Goal: Transaction & Acquisition: Obtain resource

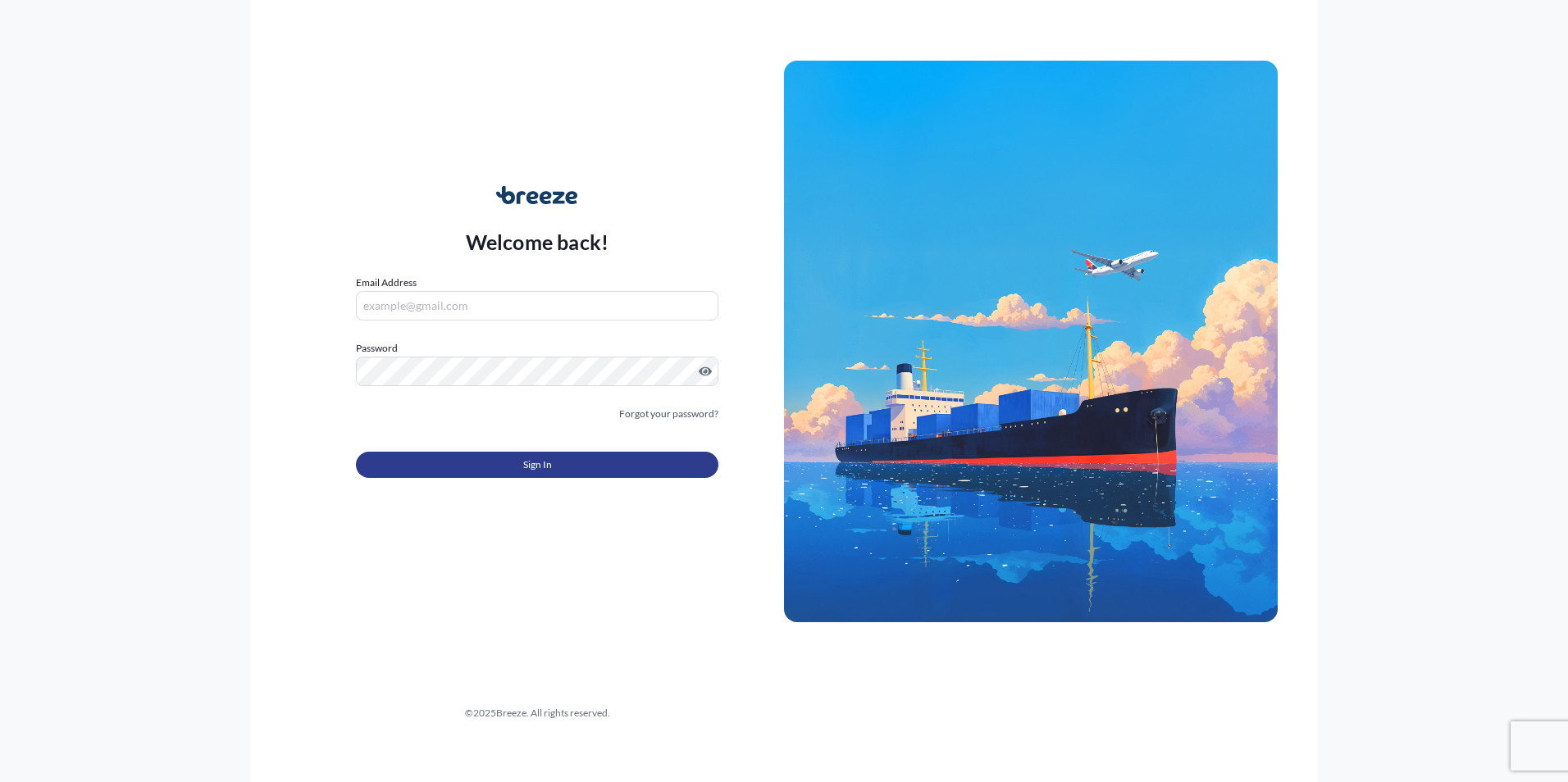
type input "[EMAIL_ADDRESS][PERSON_NAME][DOMAIN_NAME]"
click at [535, 463] on span "Sign In" at bounding box center [537, 465] width 29 height 17
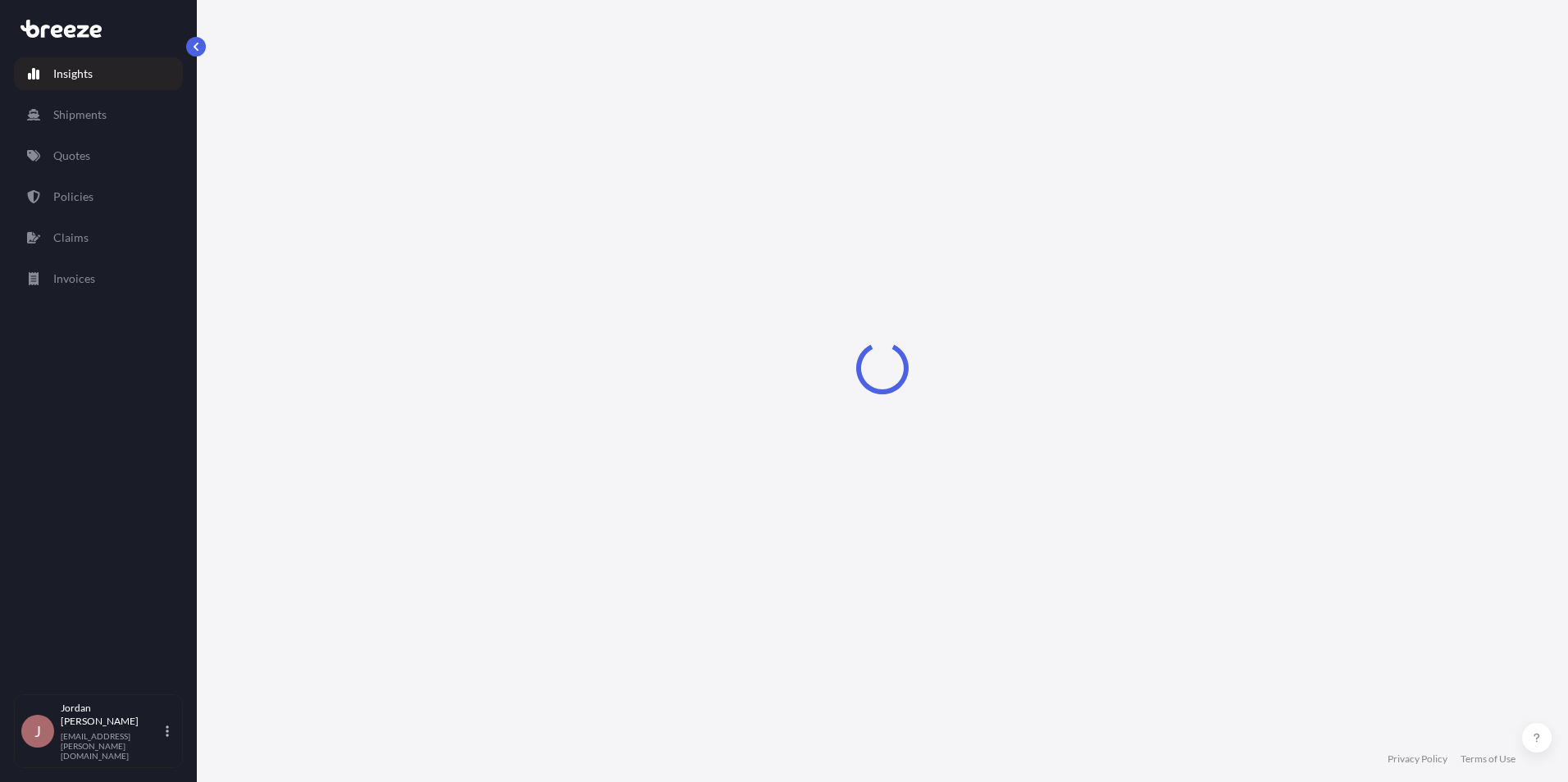
select select "2025"
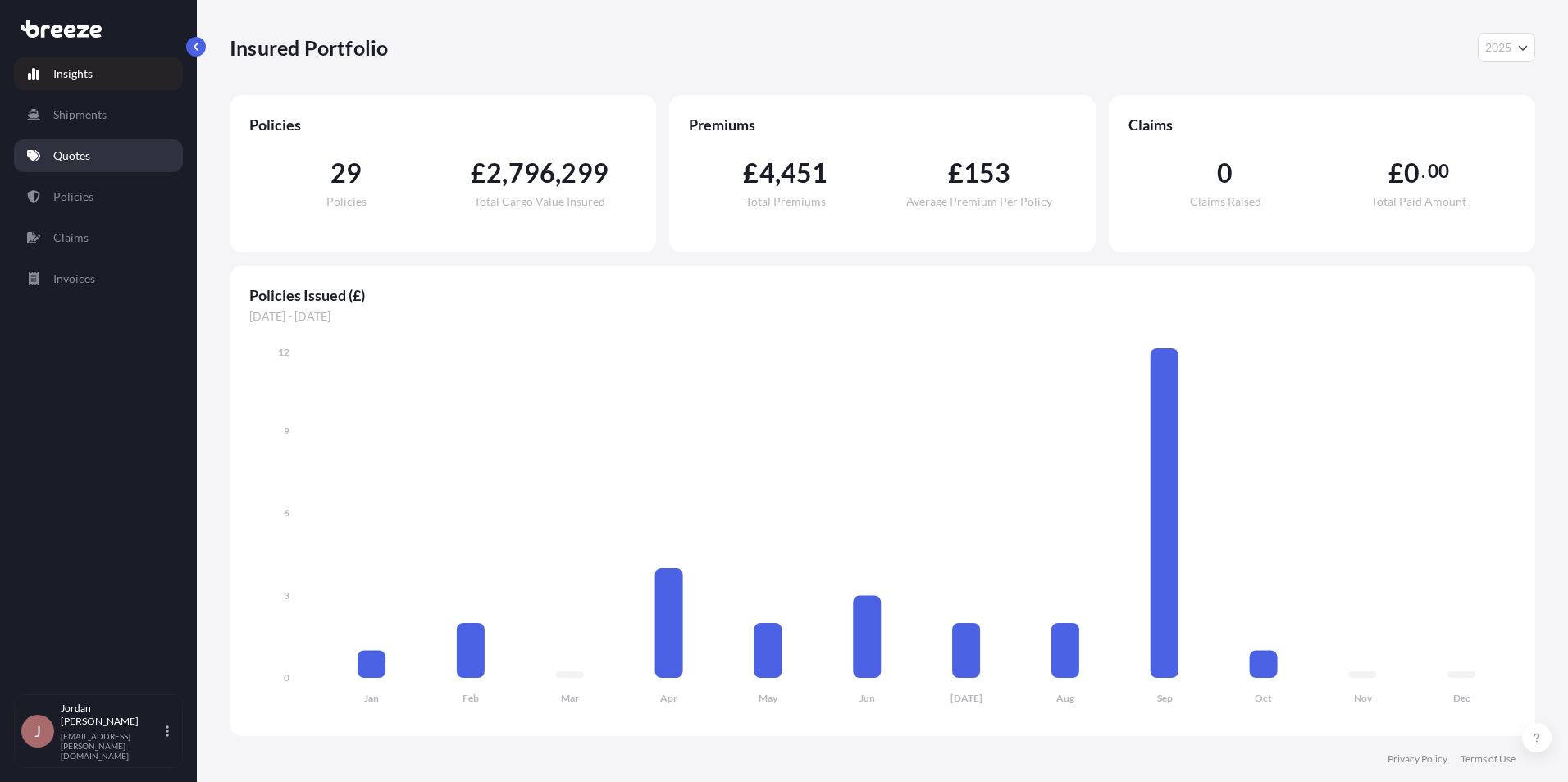
click at [76, 155] on p "Quotes" at bounding box center [71, 155] width 37 height 17
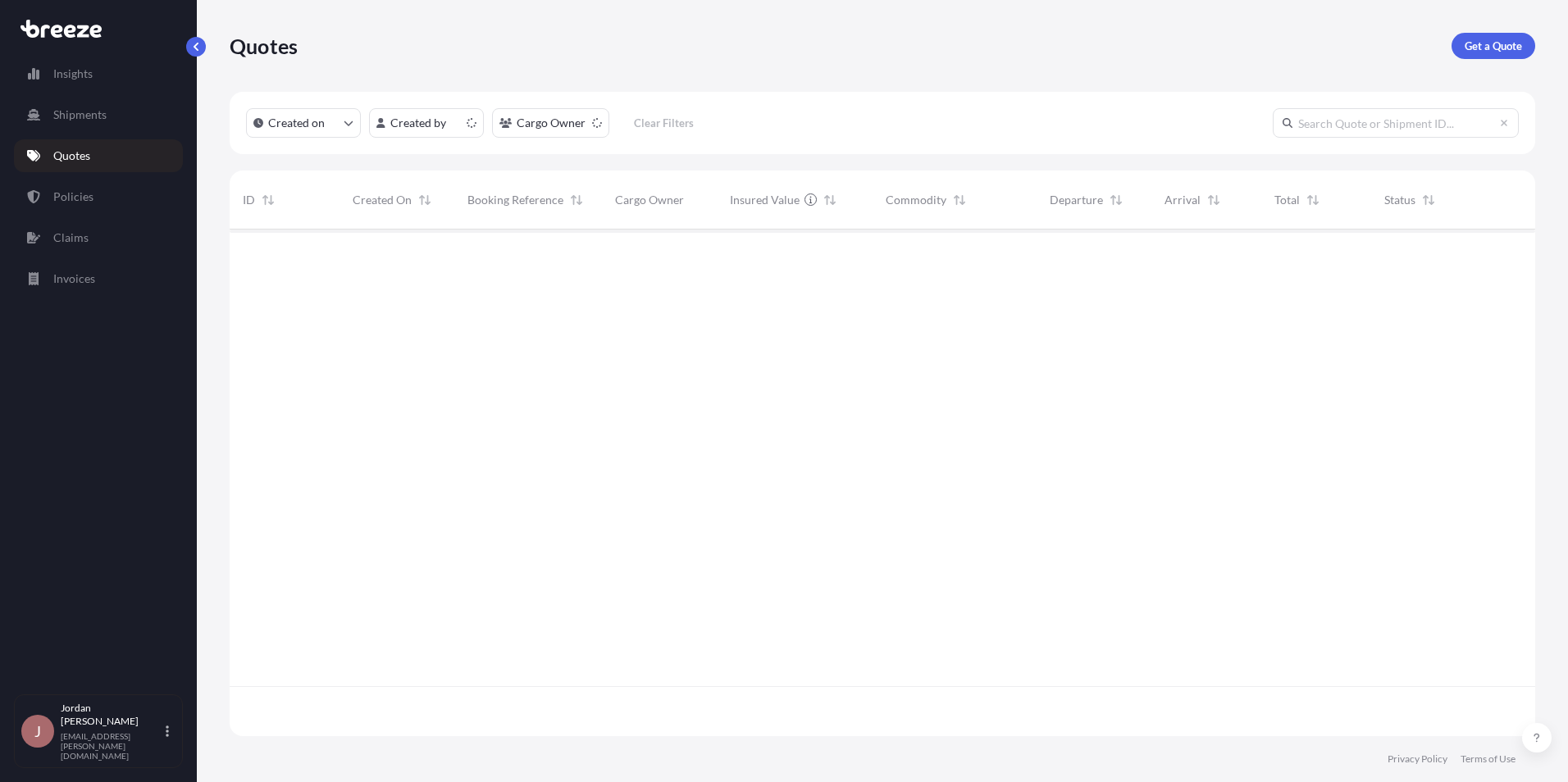
scroll to position [503, 1293]
click at [1487, 41] on p "Get a Quote" at bounding box center [1492, 46] width 57 height 17
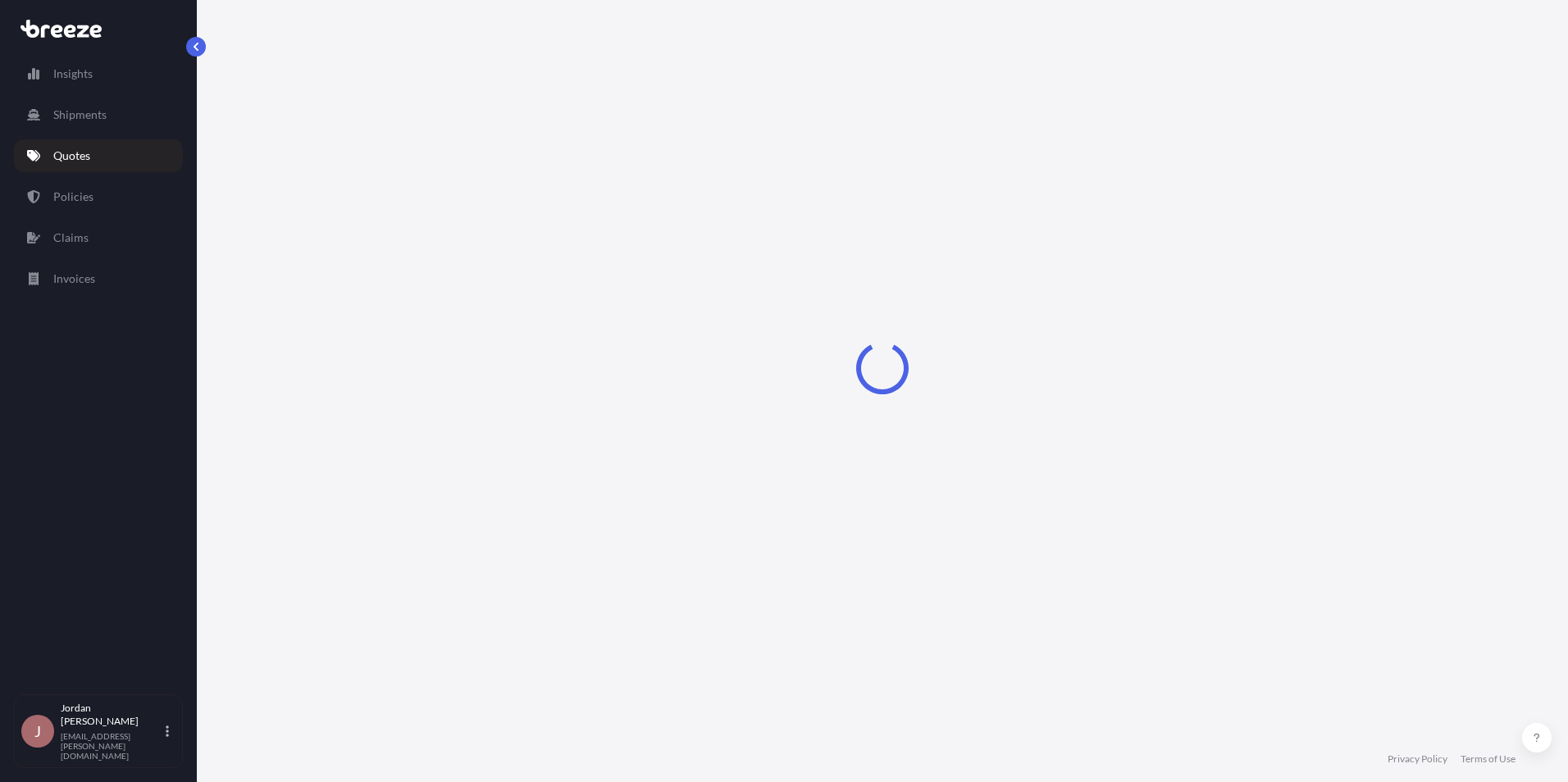
select select "Sea"
select select "1"
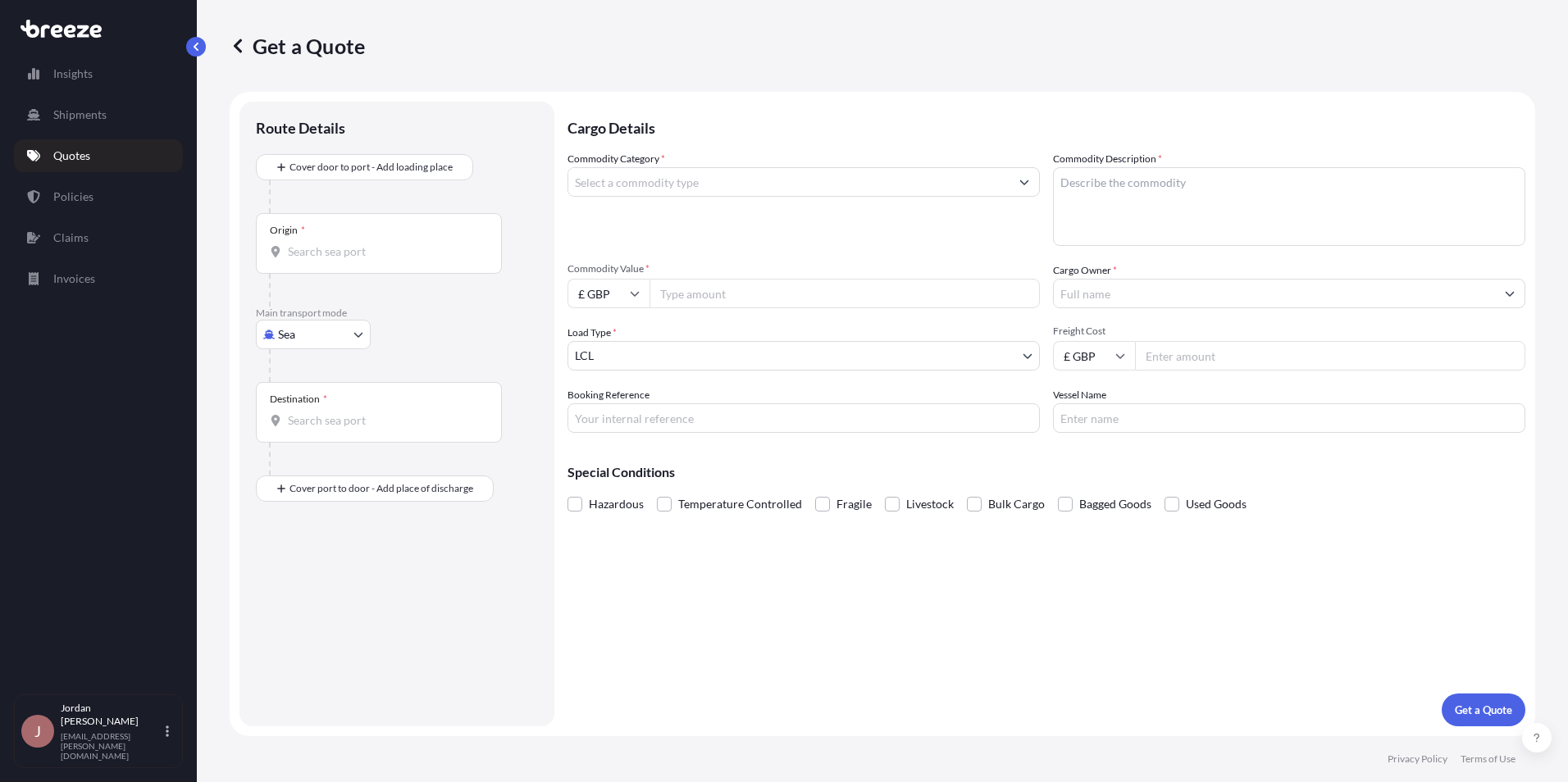
click at [318, 256] on input "Origin *" at bounding box center [384, 251] width 193 height 17
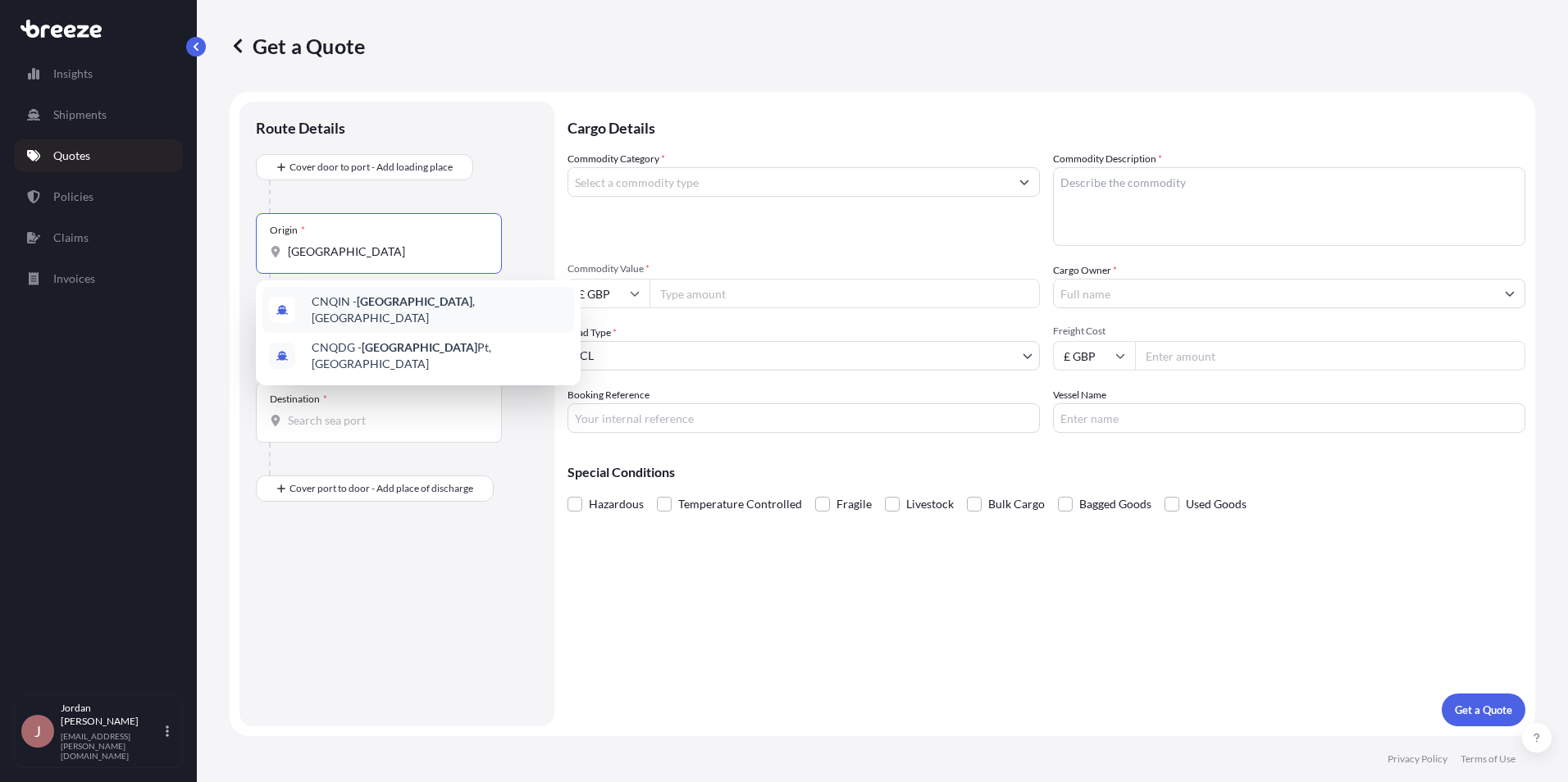
click at [411, 303] on span "CNQIN - [GEOGRAPHIC_DATA] , [GEOGRAPHIC_DATA]" at bounding box center [439, 309] width 256 height 33
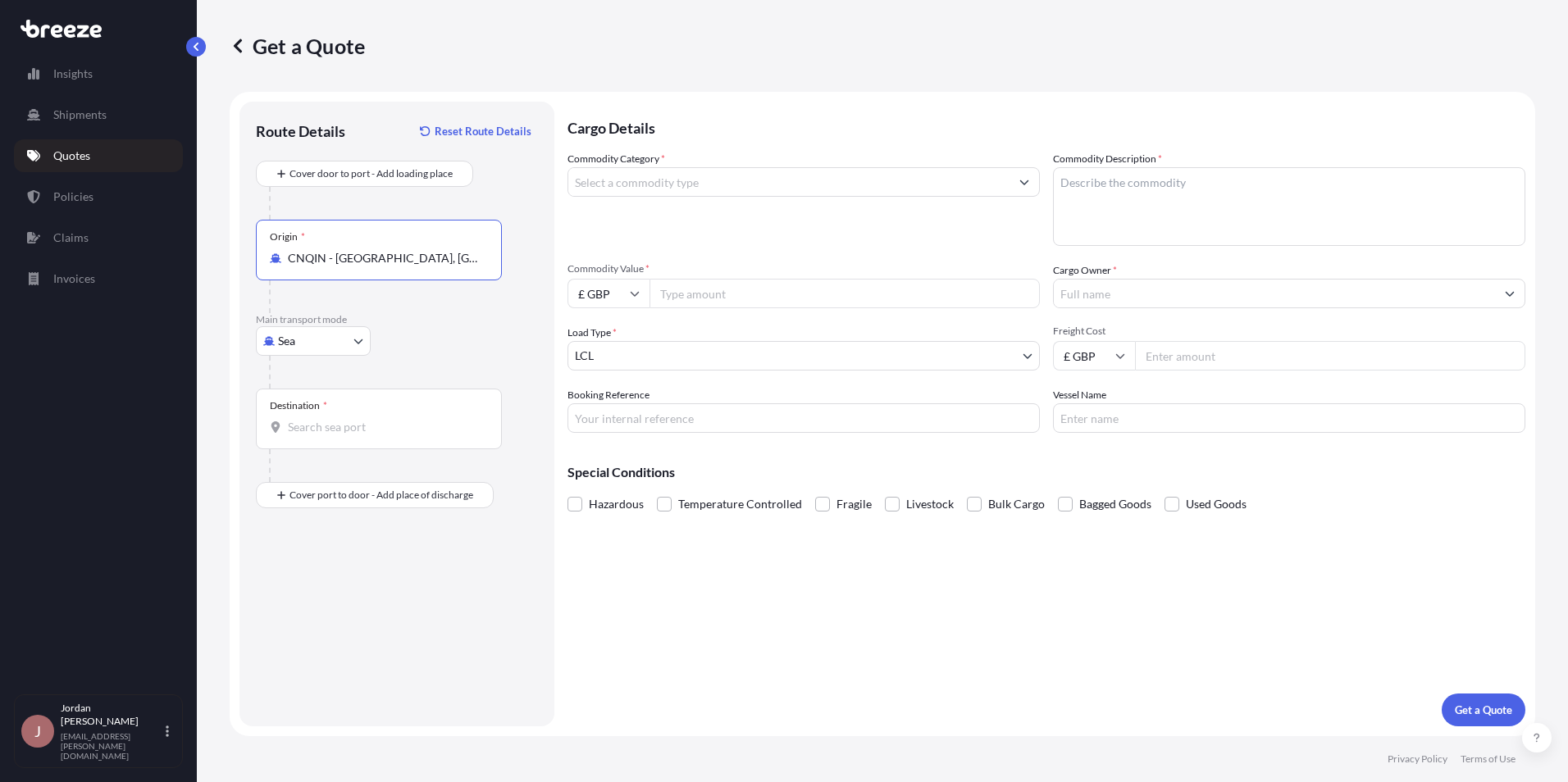
type input "CNQIN - [GEOGRAPHIC_DATA], [GEOGRAPHIC_DATA]"
click at [340, 420] on input "Destination *" at bounding box center [384, 427] width 193 height 17
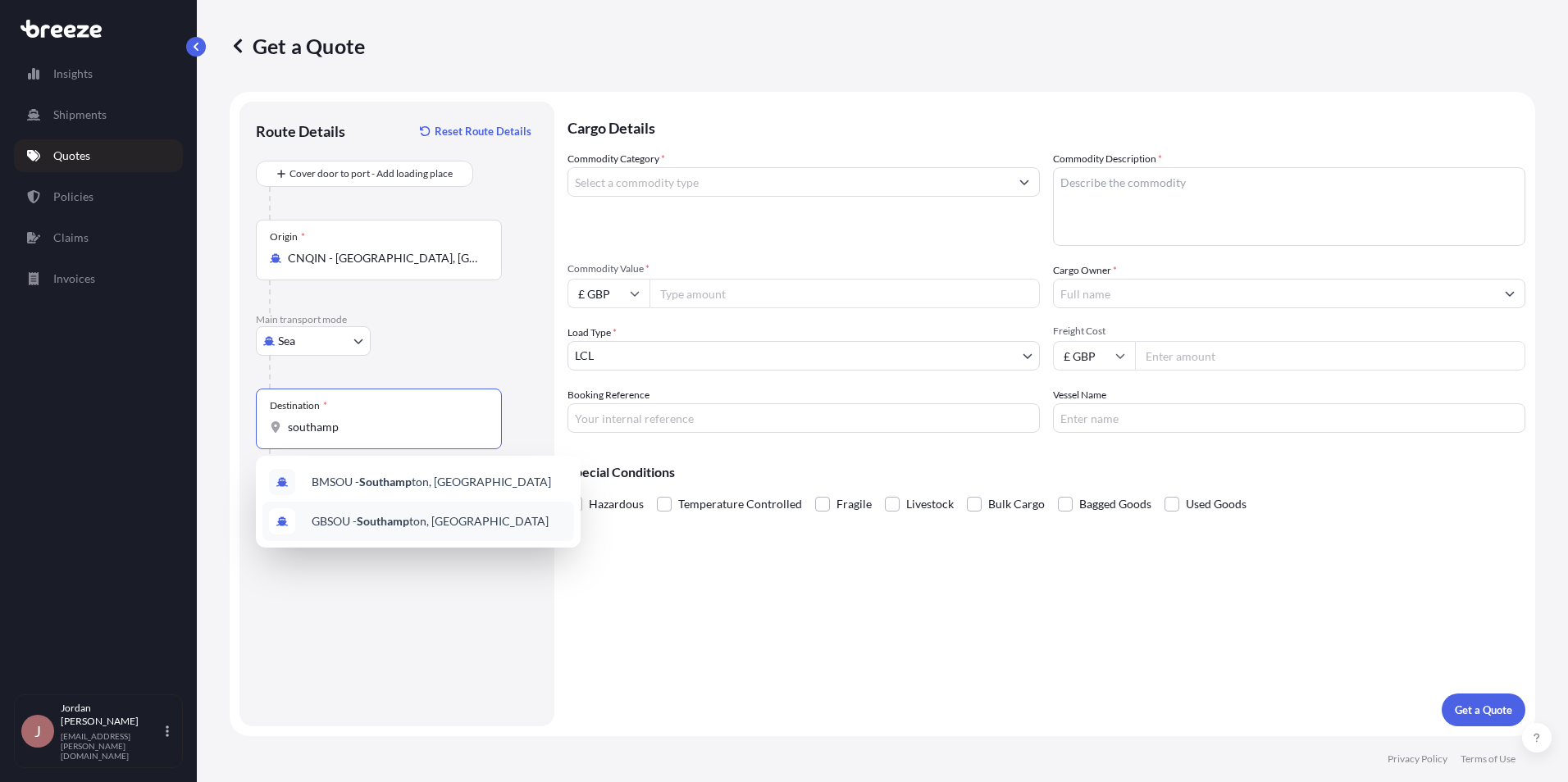
click at [402, 512] on div "GBSOU - Southamp ton, [GEOGRAPHIC_DATA]" at bounding box center [418, 521] width 311 height 40
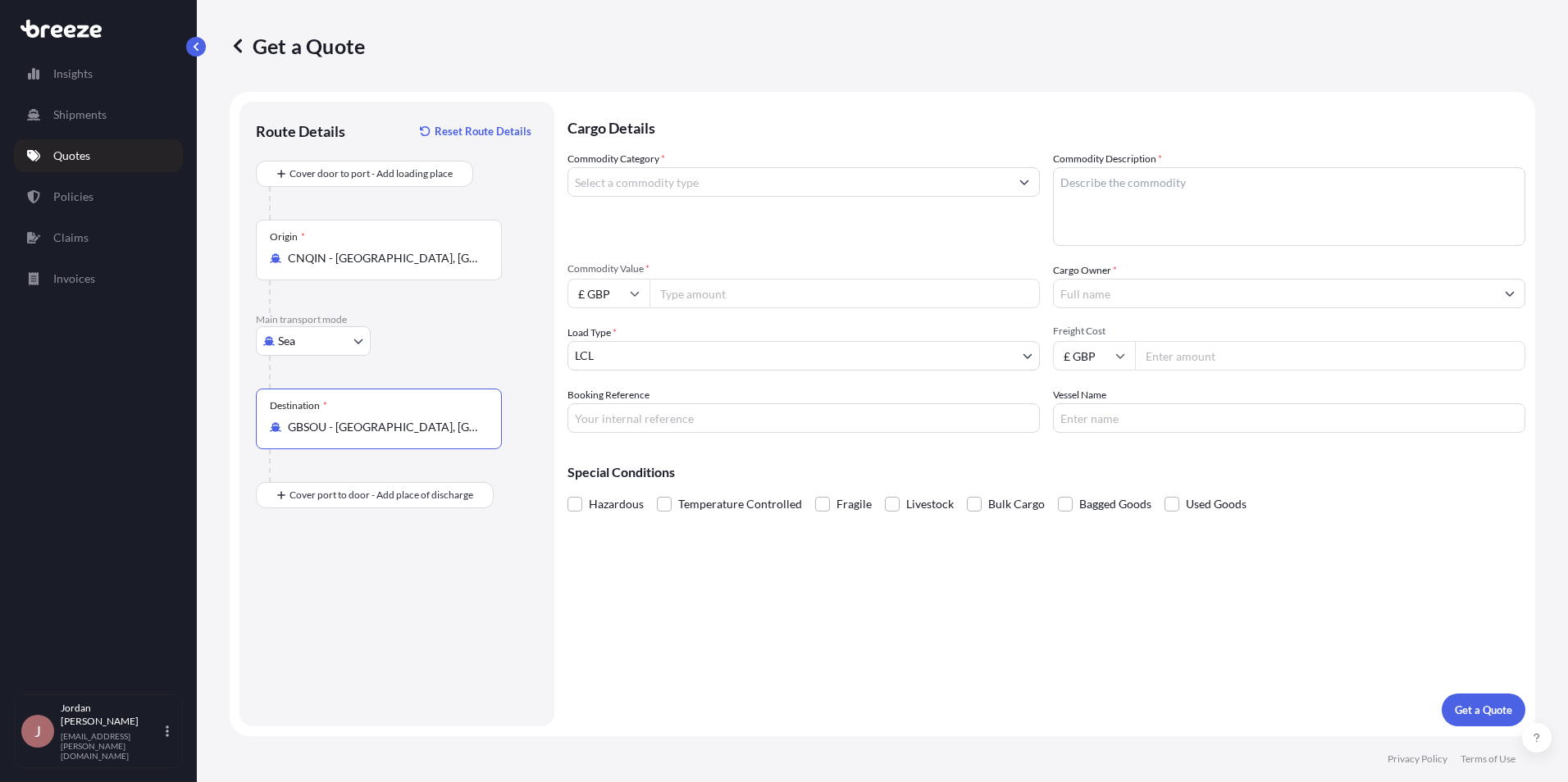
type input "GBSOU - [GEOGRAPHIC_DATA], [GEOGRAPHIC_DATA]"
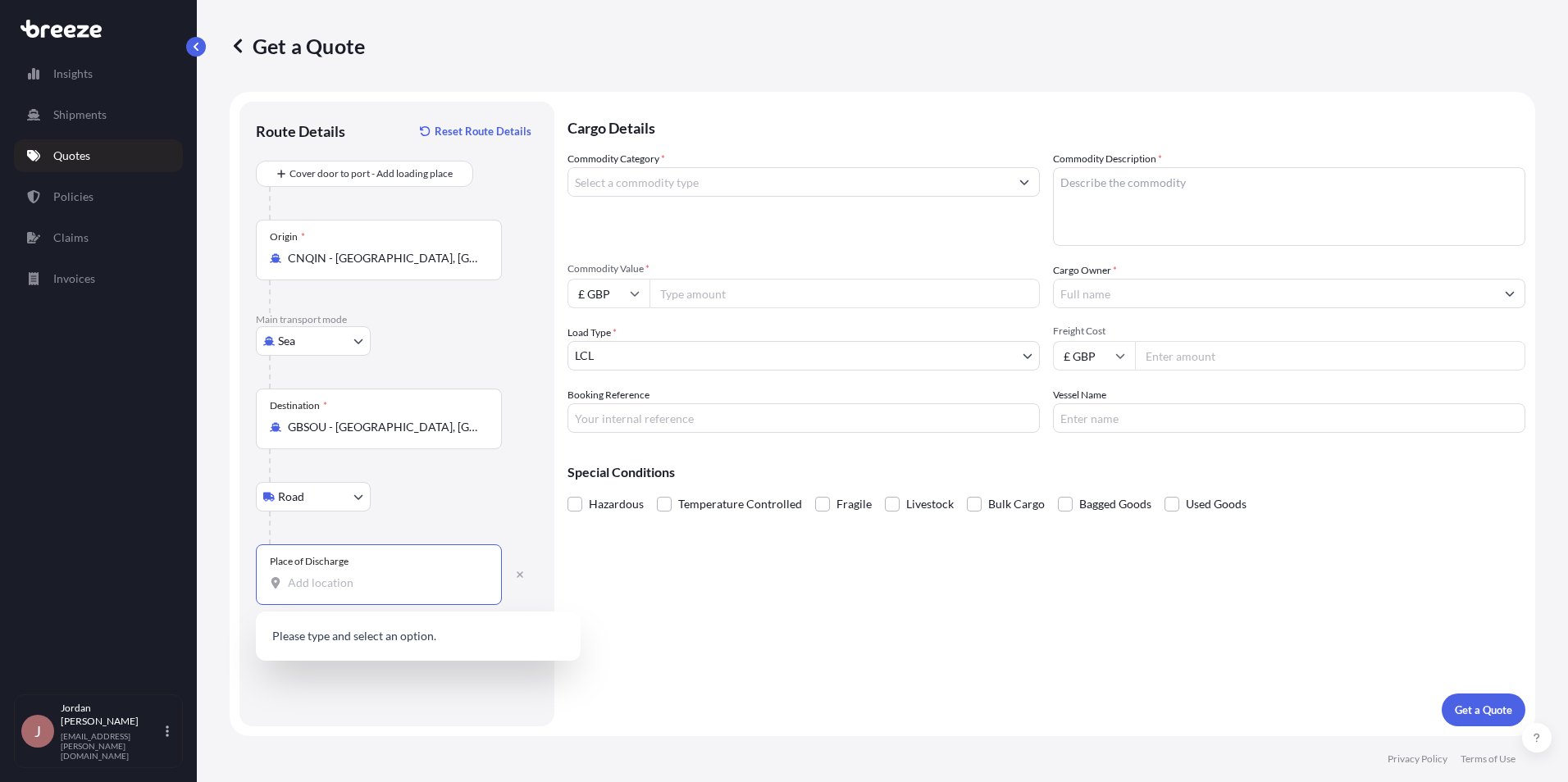
click at [326, 577] on input "Place of Discharge" at bounding box center [384, 583] width 193 height 17
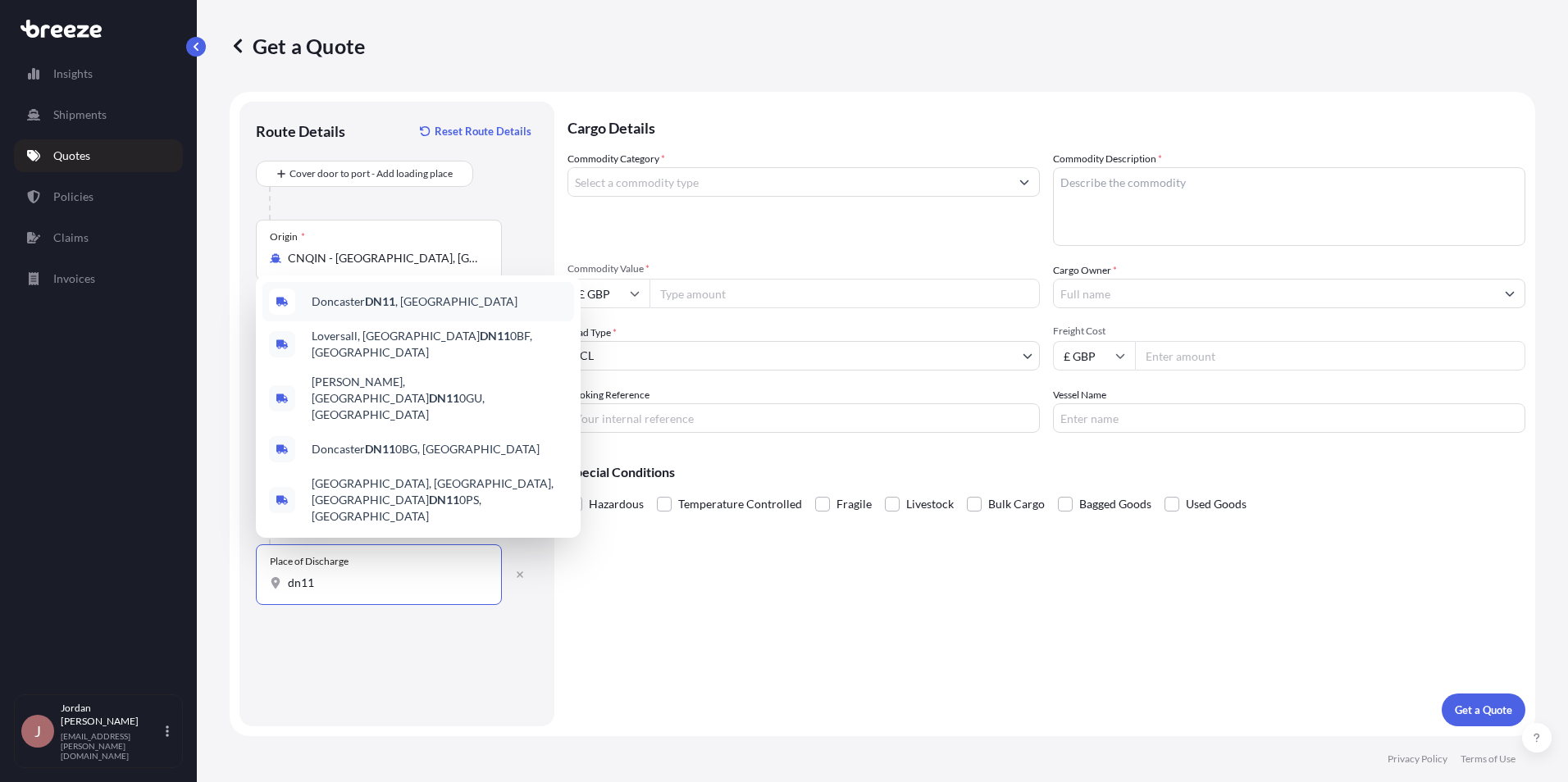
click at [365, 309] on span "Doncaster DN11 , [GEOGRAPHIC_DATA]" at bounding box center [414, 302] width 205 height 17
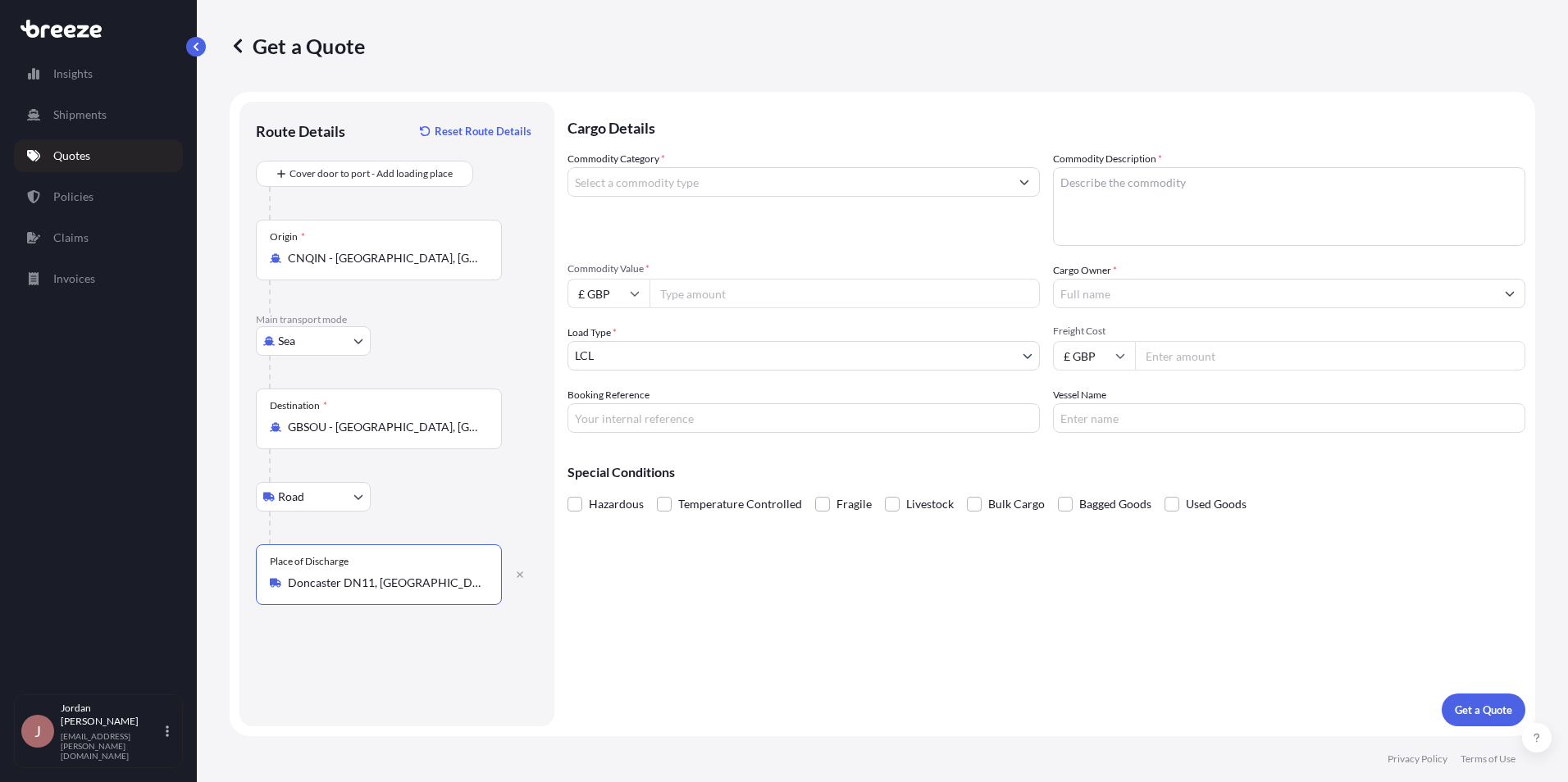
type input "Doncaster DN11, [GEOGRAPHIC_DATA]"
click at [413, 609] on div "Route Details Reset Route Details Cover door to port - Add loading place Place …" at bounding box center [397, 413] width 282 height 592
click at [1022, 179] on icon "Show suggestions" at bounding box center [1024, 182] width 10 height 10
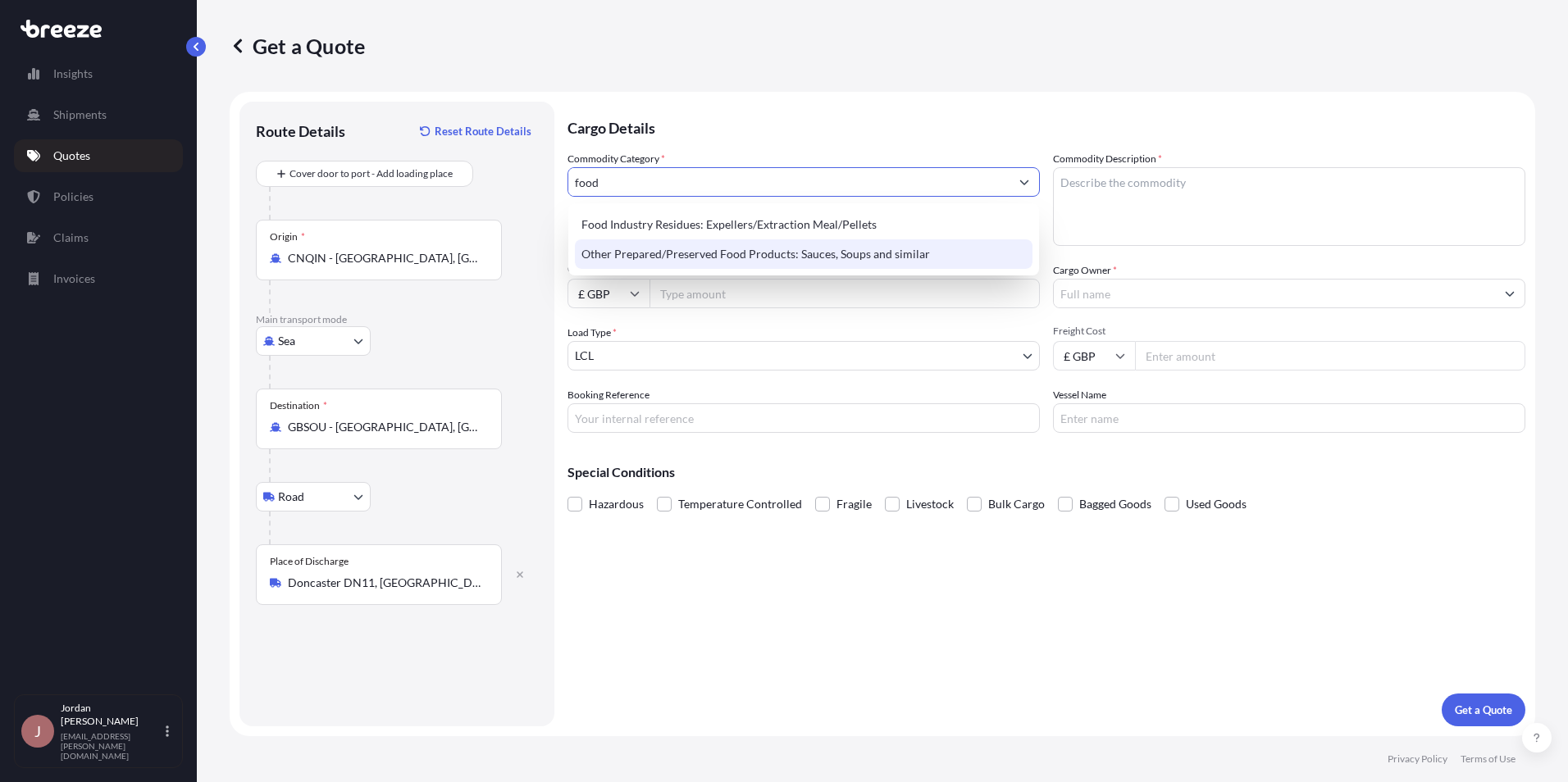
click at [748, 251] on div "Other Prepared/Preserved Food Products: Sauces, Soups and similar" at bounding box center [803, 253] width 458 height 29
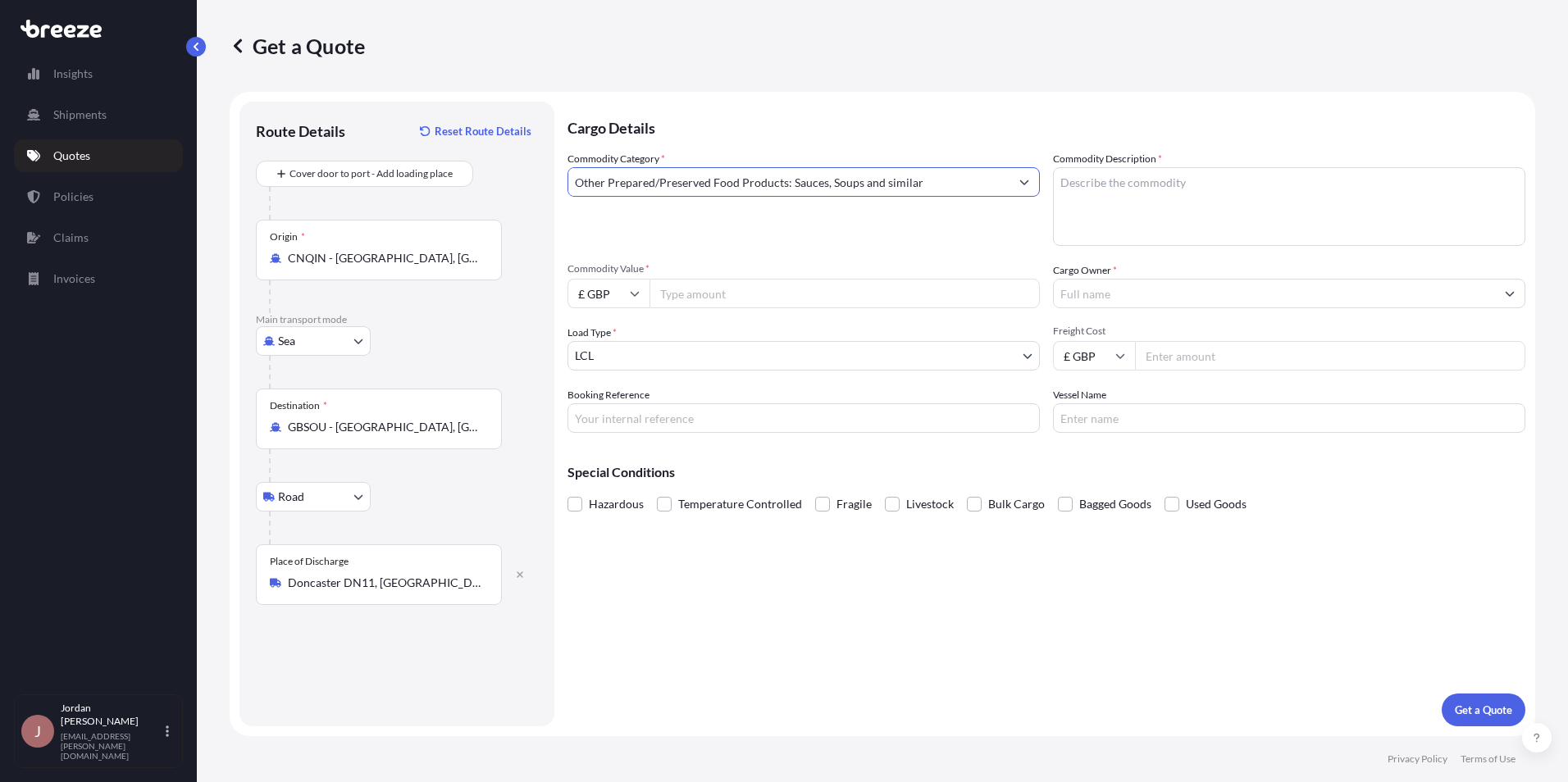
type input "Other Prepared/Preserved Food Products: Sauces, Soups and similar"
click at [1082, 188] on textarea "Commodity Description *" at bounding box center [1289, 206] width 473 height 78
click at [1119, 203] on textarea "Commodity Description *" at bounding box center [1289, 206] width 473 height 78
click at [1164, 182] on textarea "Commodity Description *" at bounding box center [1289, 206] width 473 height 78
type textarea "CAT TREATS"
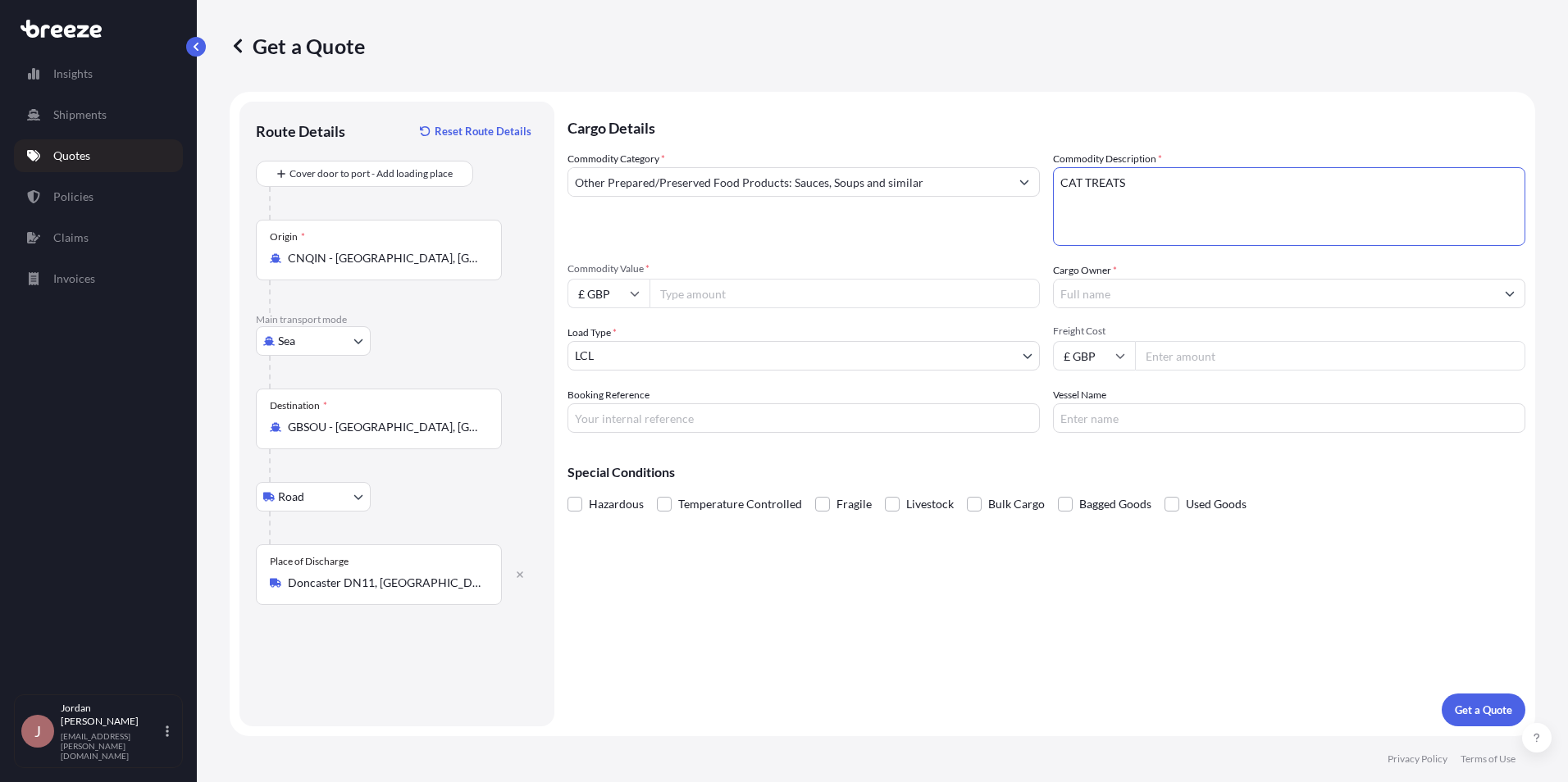
click at [636, 291] on icon at bounding box center [634, 293] width 10 height 10
click at [611, 404] on div "$ USD" at bounding box center [609, 406] width 69 height 31
type input "$ USD"
click at [691, 289] on input "Commodity Value *" at bounding box center [844, 293] width 391 height 29
type input "4020"
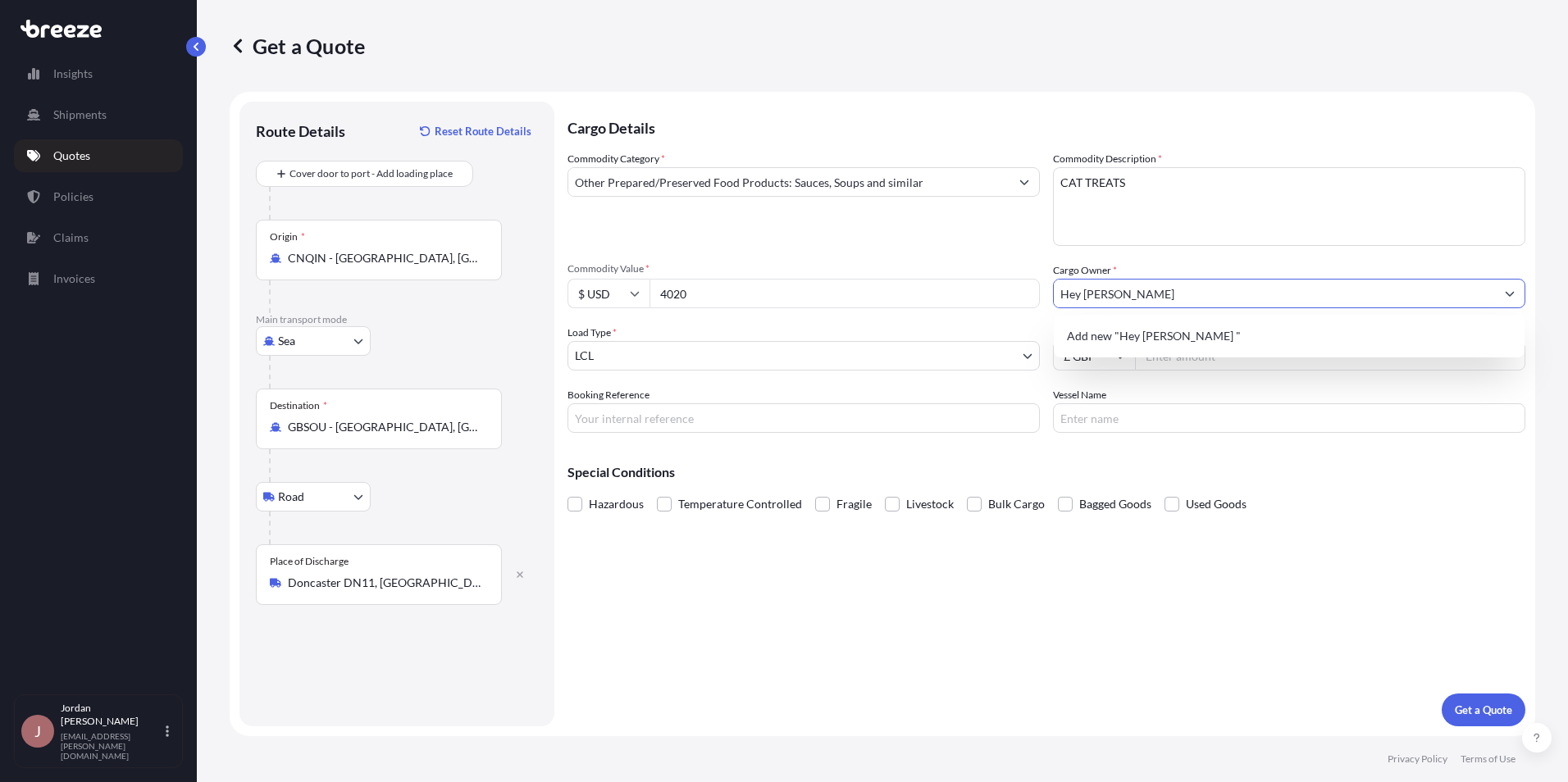
type input "Hey [PERSON_NAME]"
click at [1188, 355] on input "Freight Cost" at bounding box center [1330, 355] width 391 height 29
type input "719"
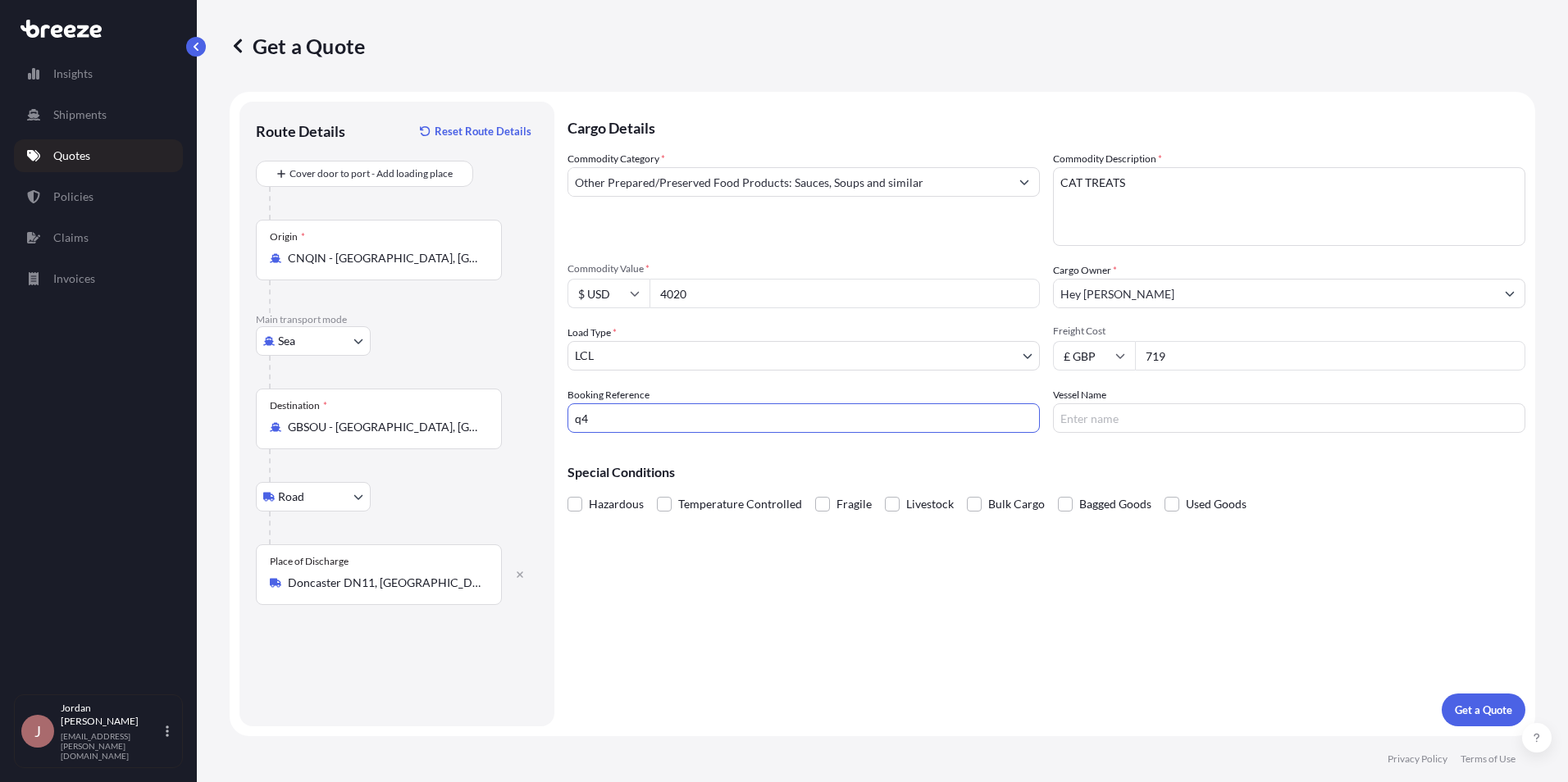
type input "q"
type input "Q4115S"
type input "n/a"
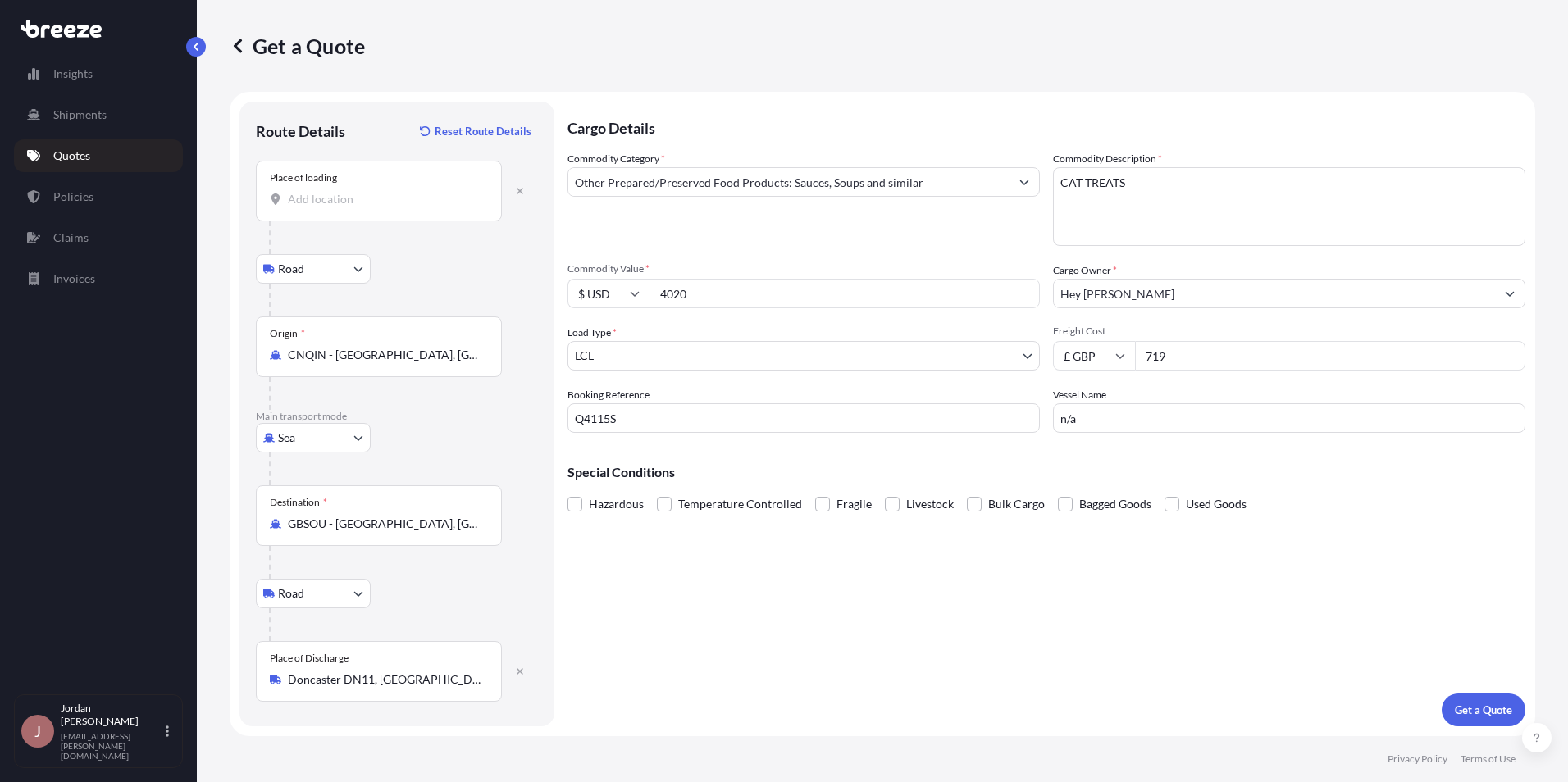
click at [353, 187] on div "Place of loading" at bounding box center [378, 190] width 246 height 61
click at [353, 191] on input "Place of loading" at bounding box center [384, 199] width 193 height 17
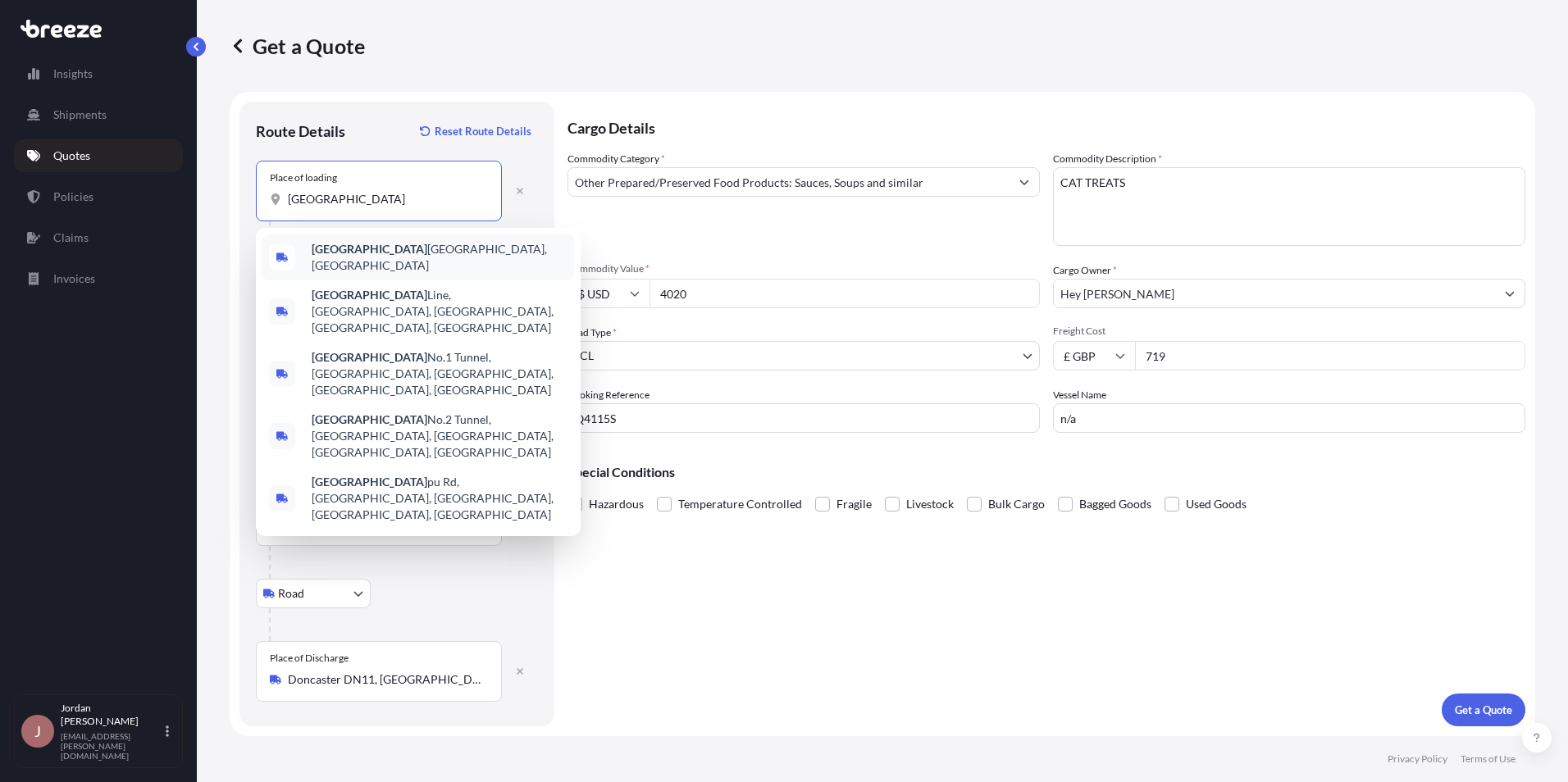
click at [395, 251] on span "[GEOGRAPHIC_DATA], [GEOGRAPHIC_DATA]" at bounding box center [439, 257] width 256 height 33
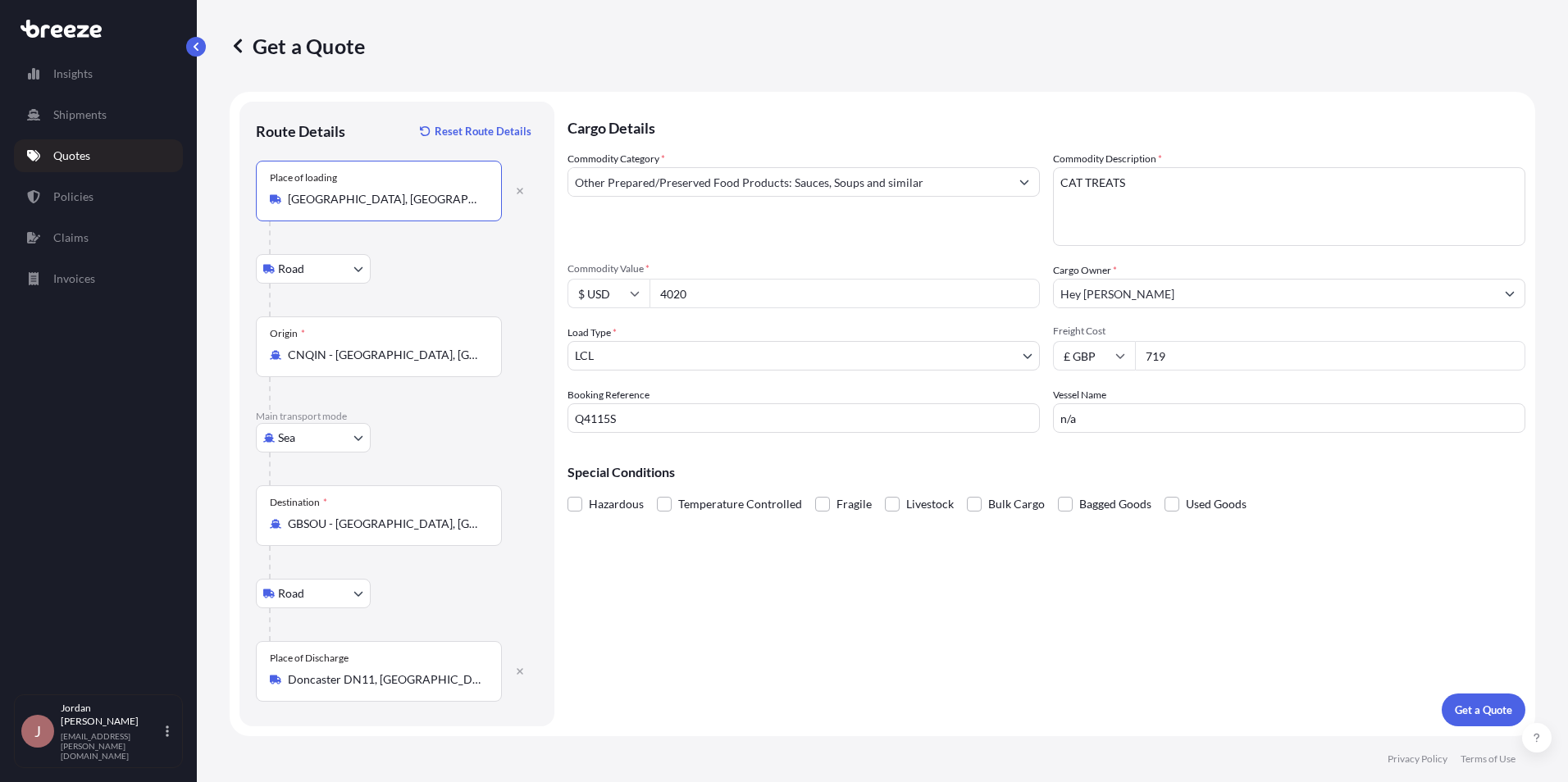
type input "[GEOGRAPHIC_DATA], [GEOGRAPHIC_DATA]"
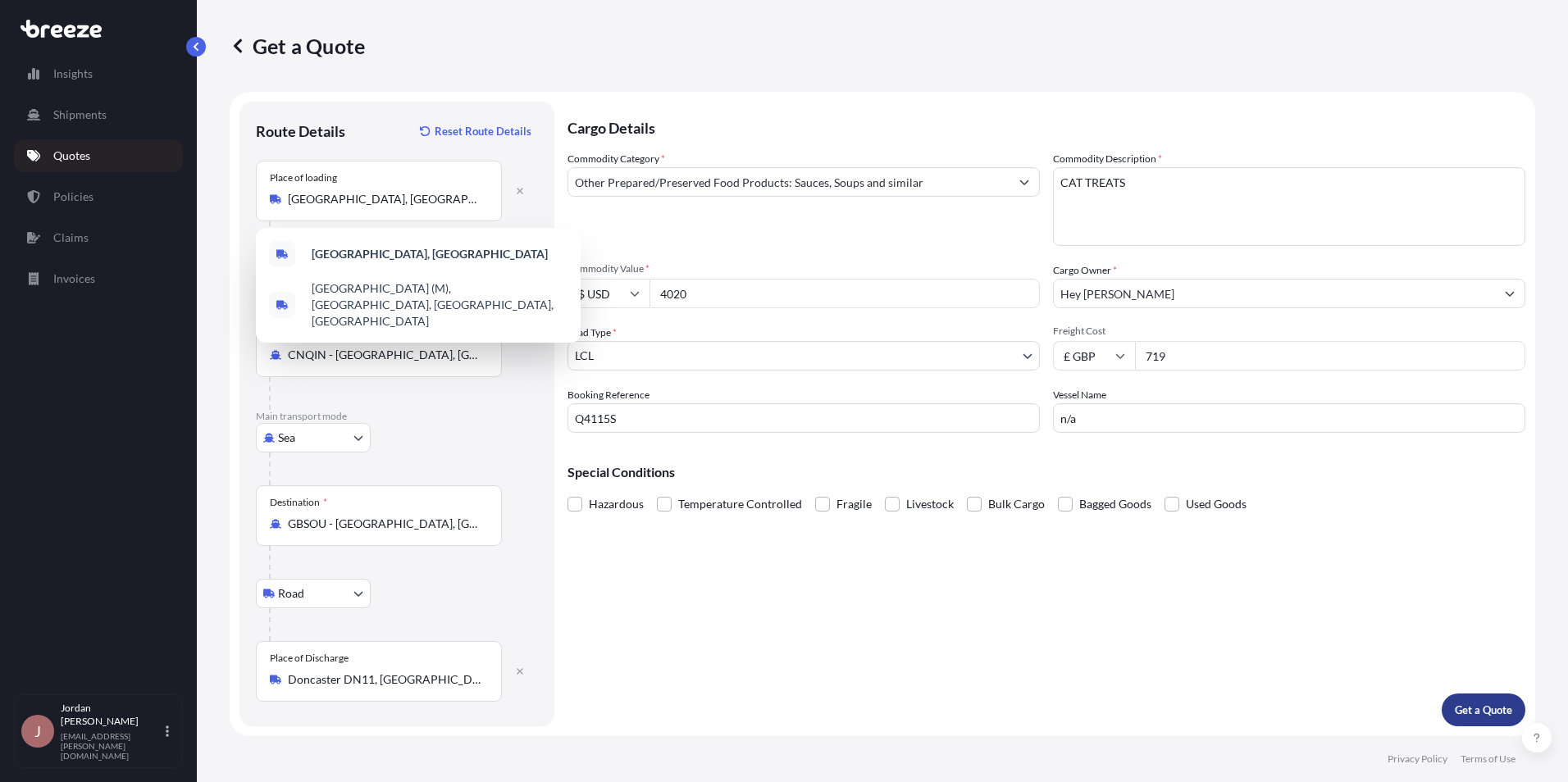
click at [1485, 705] on p "Get a Quote" at bounding box center [1482, 710] width 57 height 17
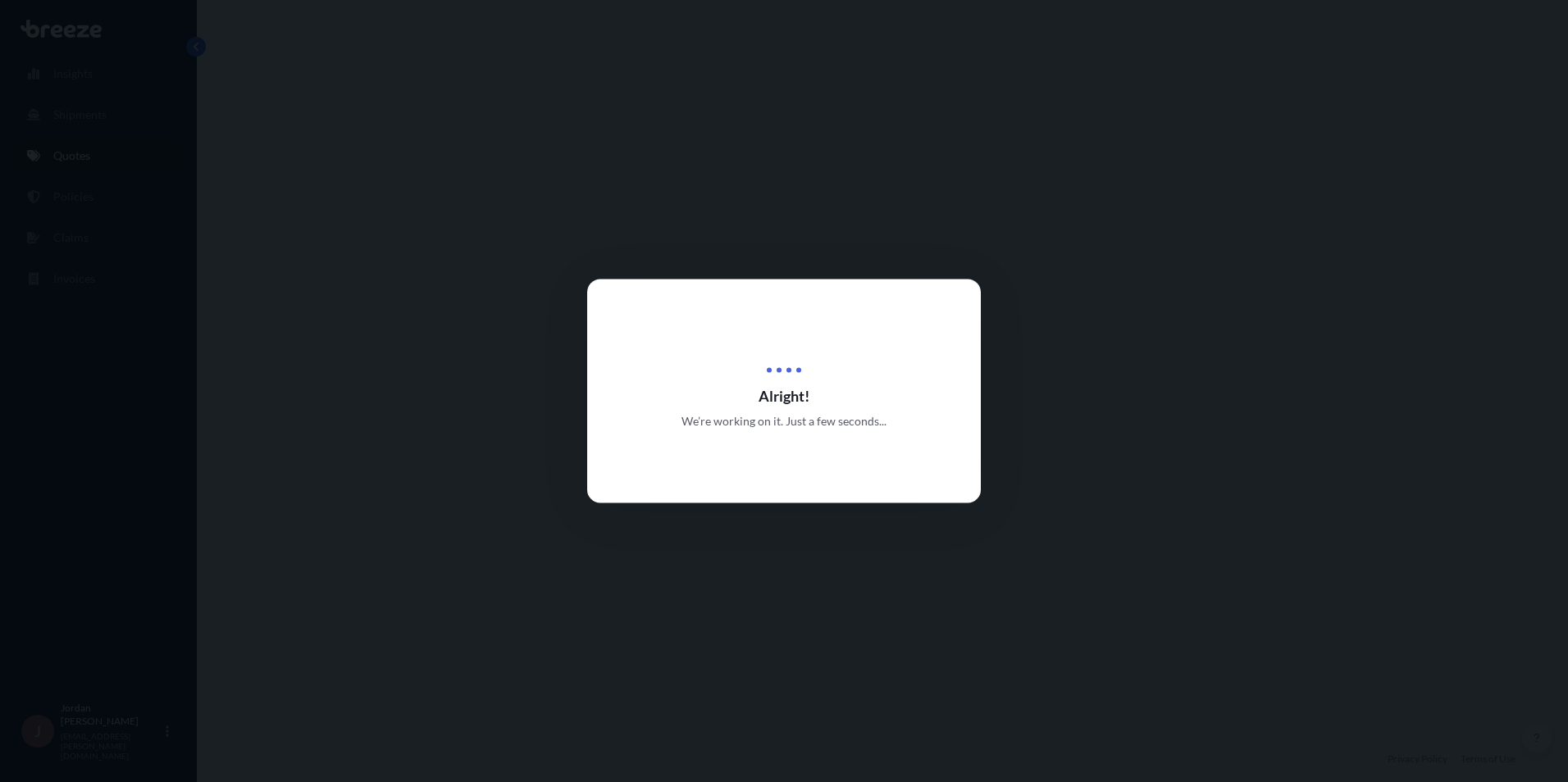
select select "Road"
select select "Sea"
select select "Road"
select select "1"
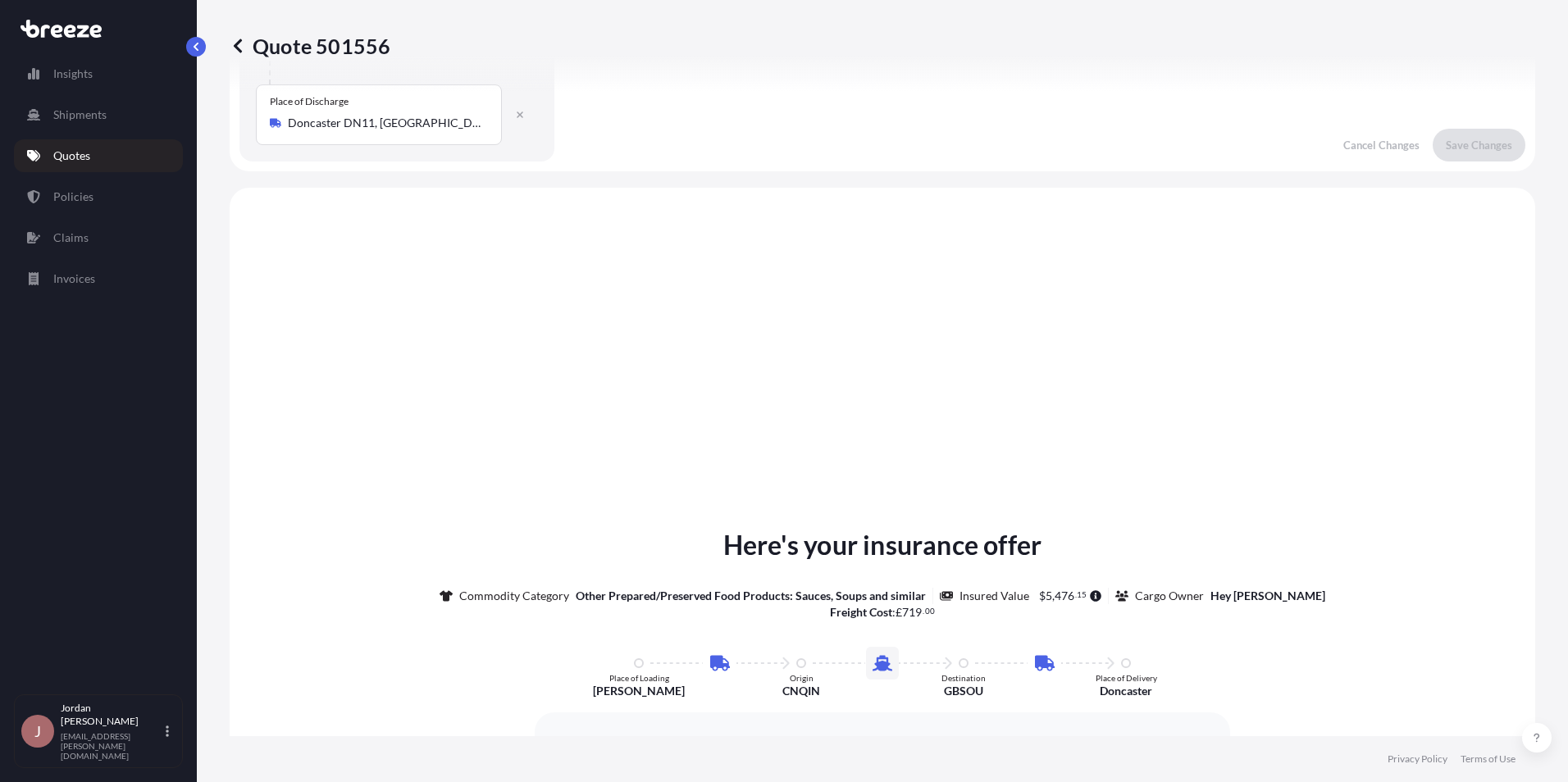
scroll to position [656, 0]
